Goal: Information Seeking & Learning: Understand process/instructions

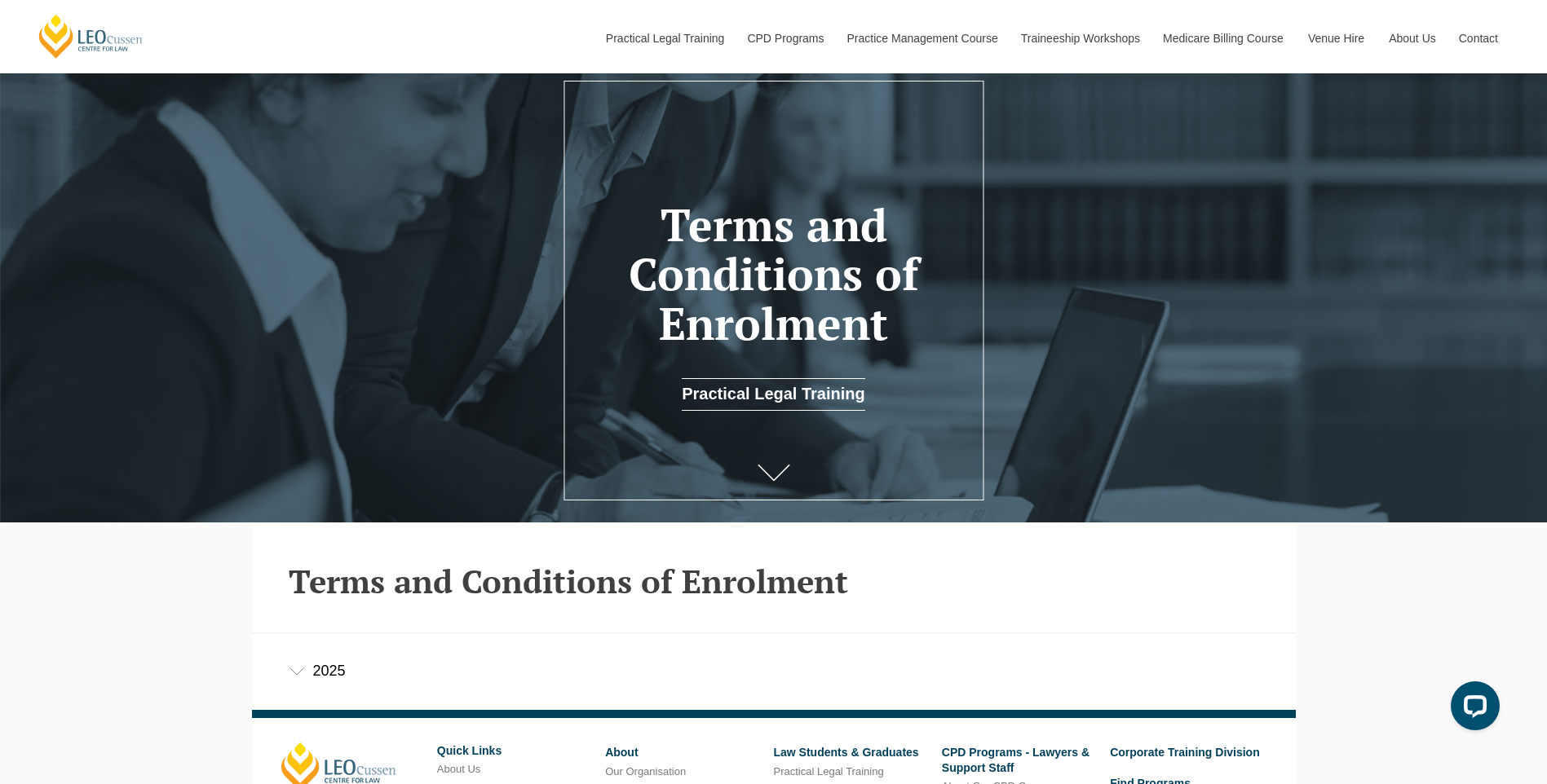
scroll to position [307, 0]
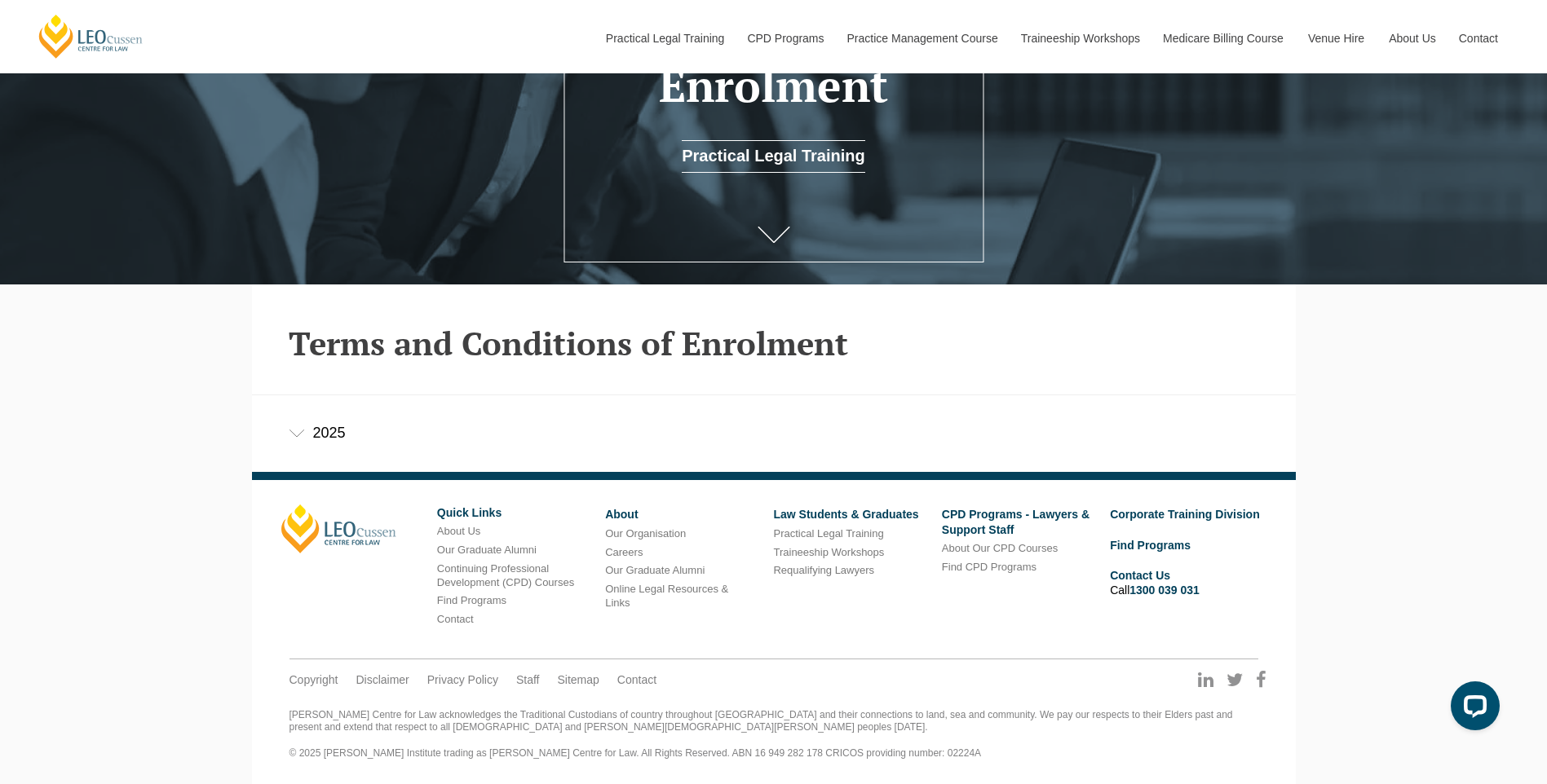
click at [289, 424] on div "2025" at bounding box center [774, 433] width 1043 height 75
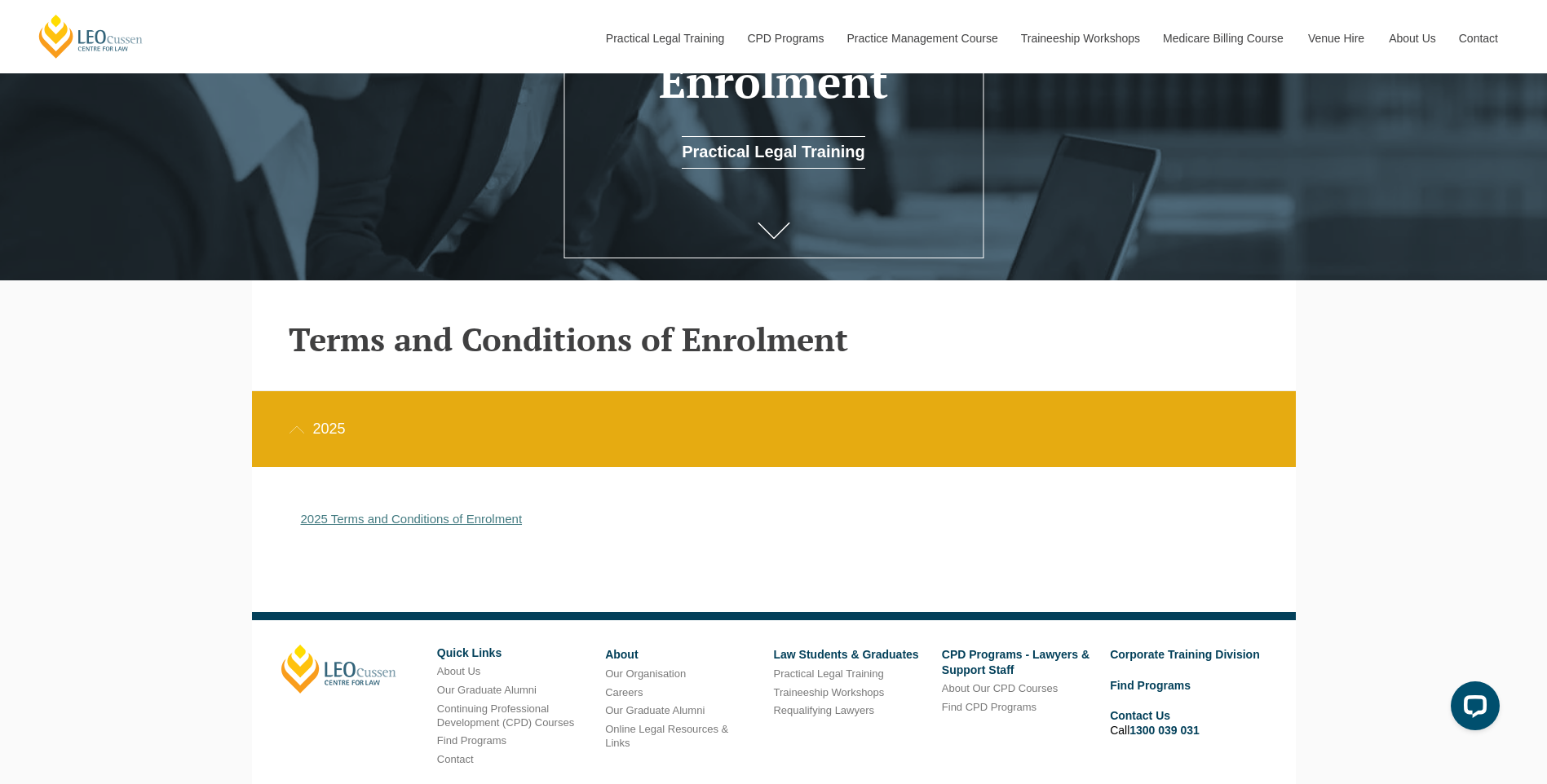
click at [366, 525] on link "2025 Terms and Conditions of Enrolment" at bounding box center [411, 519] width 221 height 14
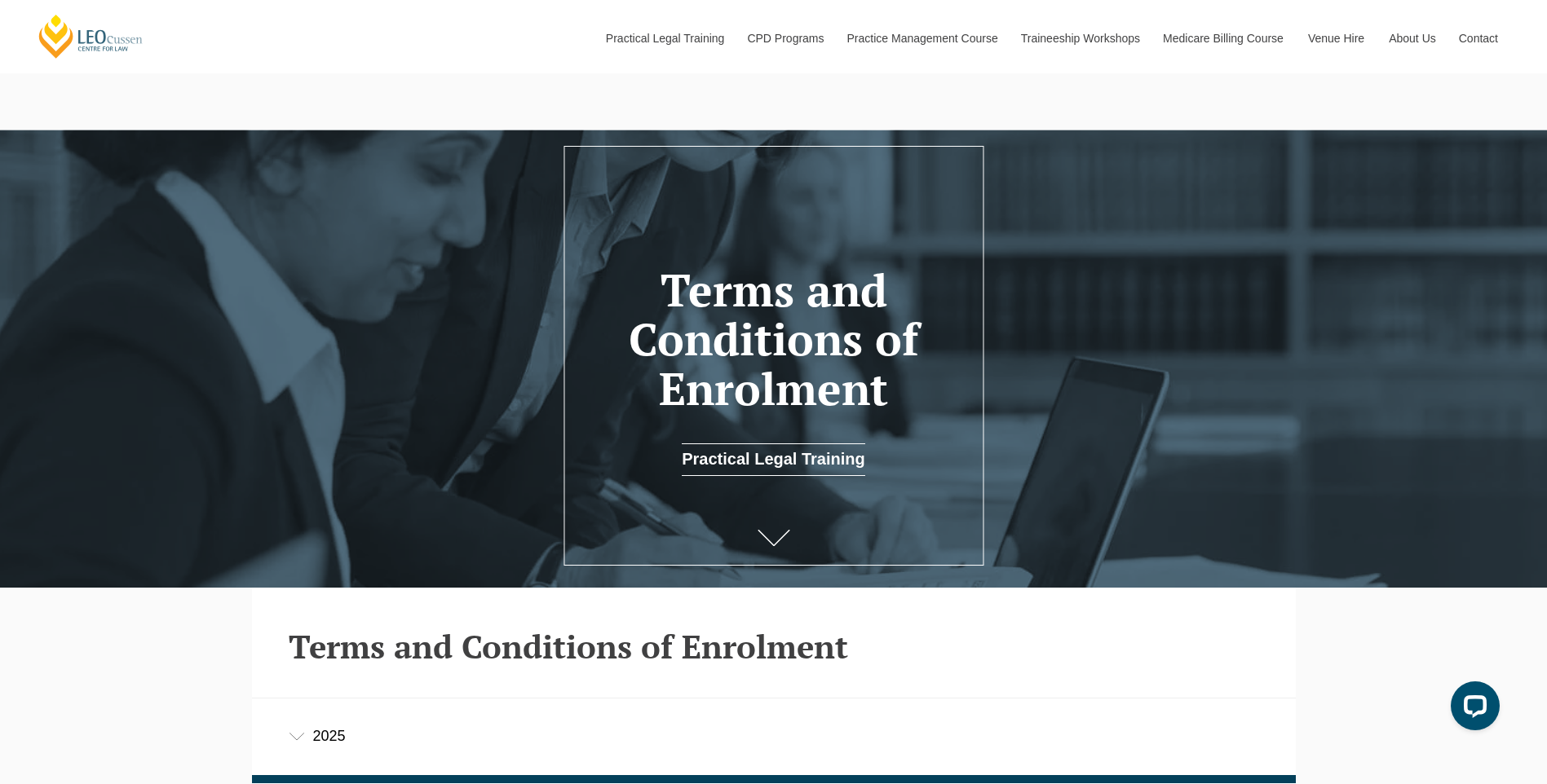
scroll to position [81, 0]
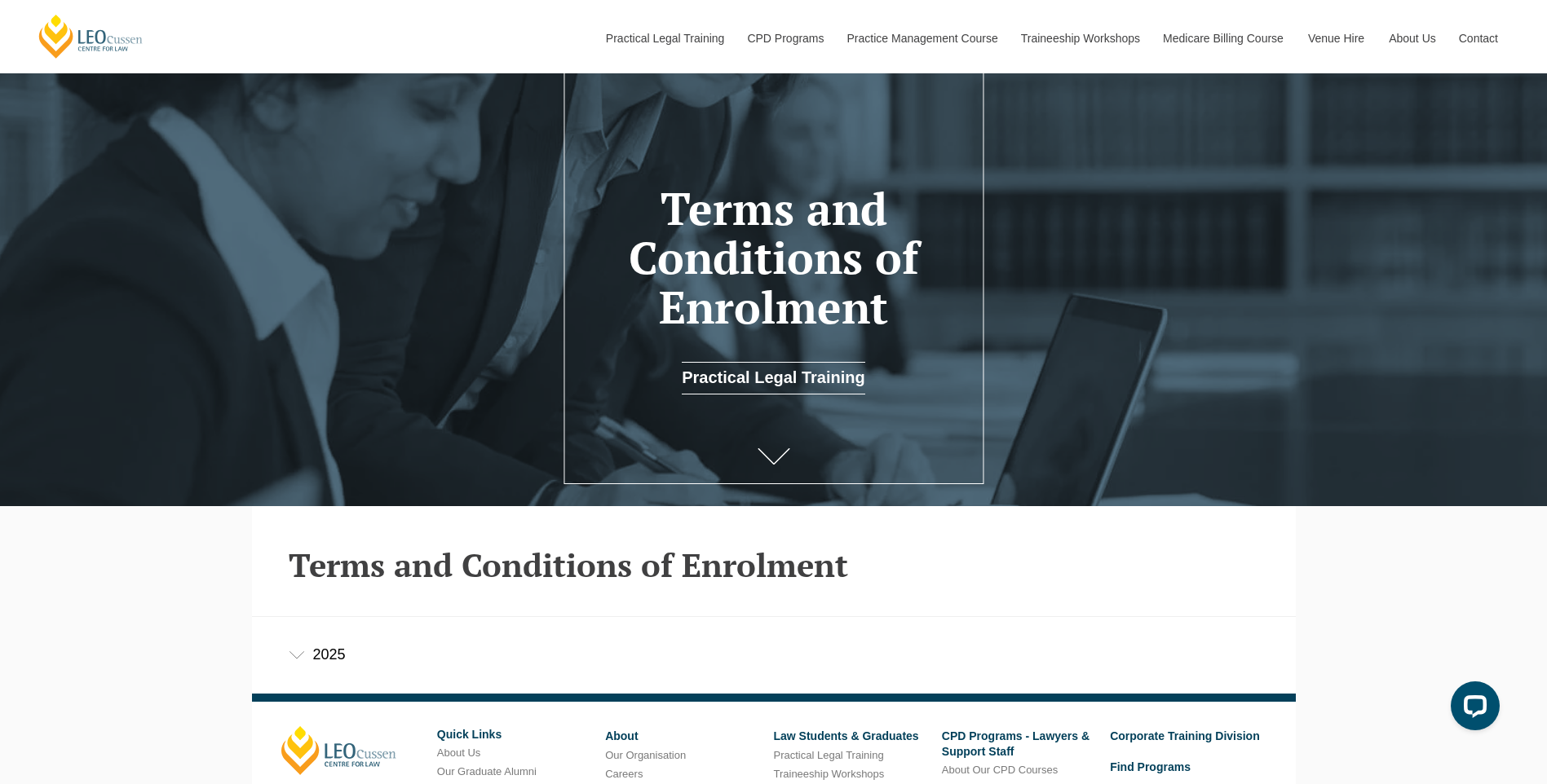
click at [341, 657] on div "2025" at bounding box center [774, 654] width 1043 height 75
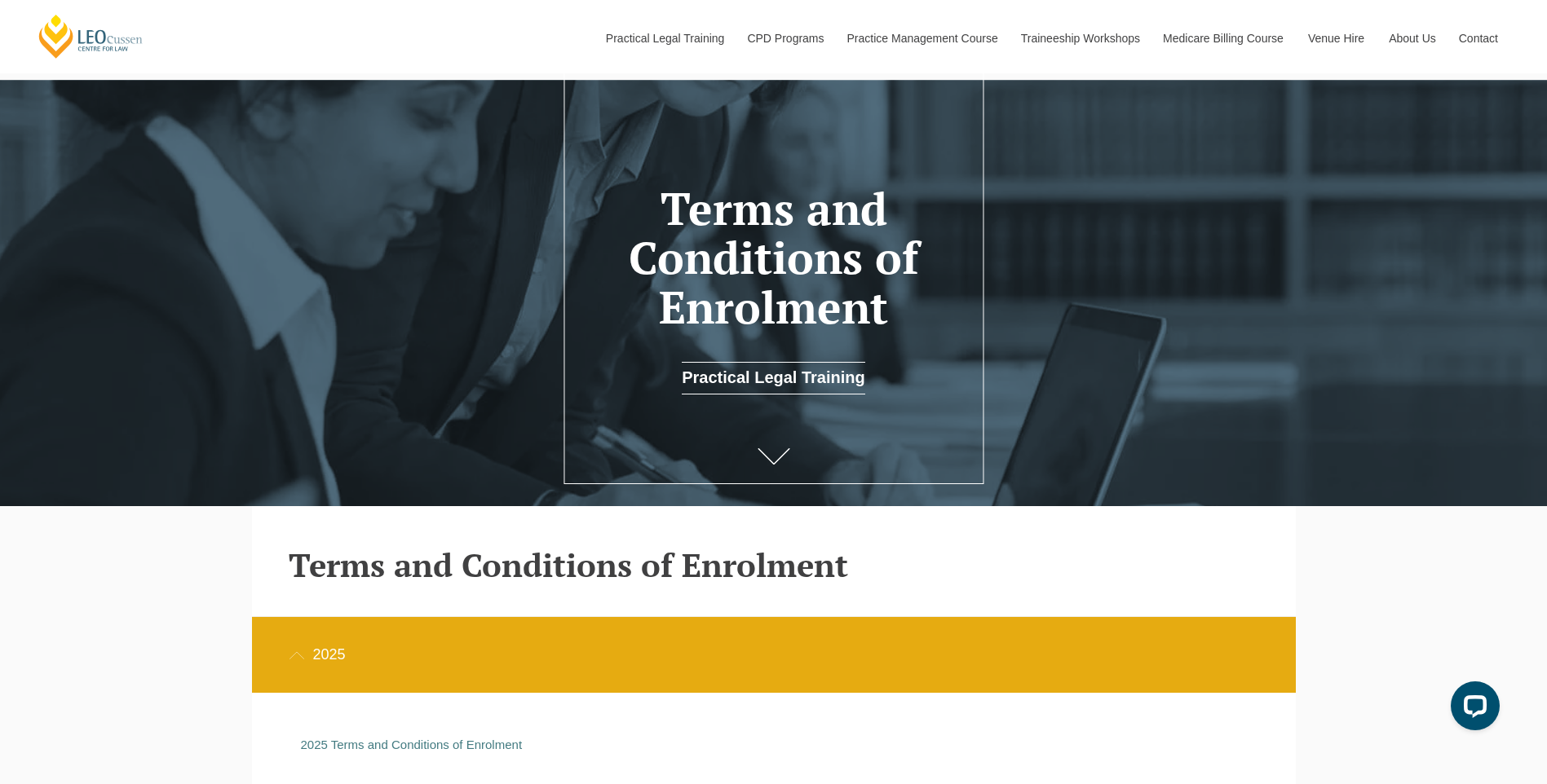
scroll to position [163, 0]
